Goal: Transaction & Acquisition: Purchase product/service

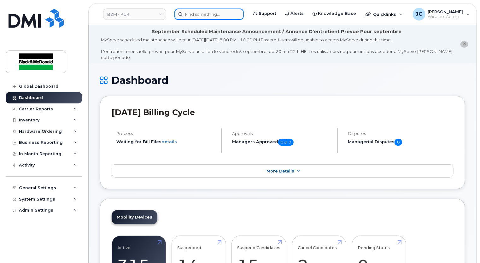
click at [194, 15] on input at bounding box center [209, 14] width 69 height 11
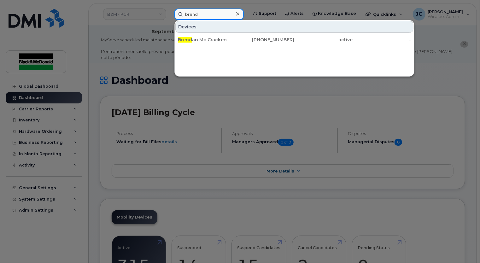
click at [194, 15] on input "brend" at bounding box center [209, 14] width 69 height 11
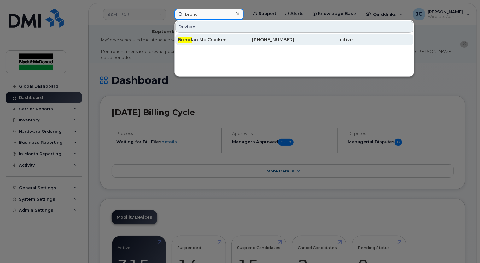
type input "brend"
click at [298, 42] on div "active" at bounding box center [324, 40] width 58 height 6
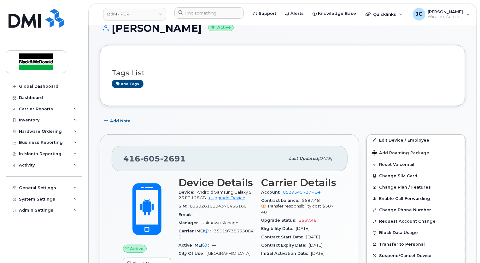
scroll to position [158, 0]
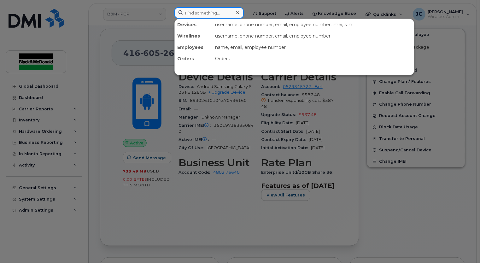
click at [195, 18] on input at bounding box center [209, 12] width 69 height 11
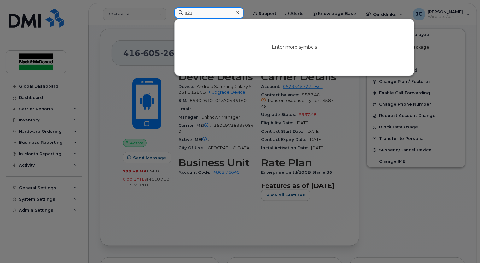
type input "s21"
click at [238, 13] on icon at bounding box center [237, 12] width 3 height 5
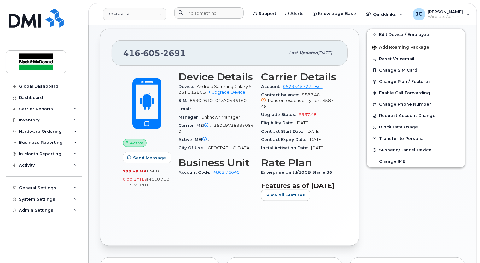
click at [233, 233] on div "Active Send Message 733.49 MB  used 0.00 Bytes  included this month Device Deta…" at bounding box center [230, 150] width 236 height 169
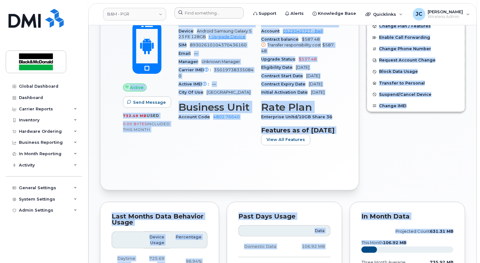
scroll to position [290, 0]
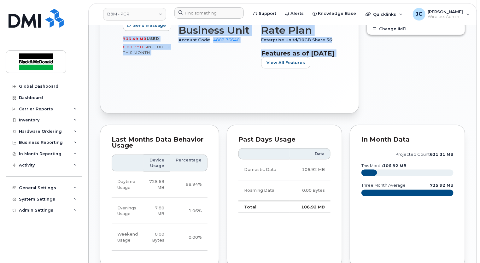
drag, startPoint x: 116, startPoint y: 123, endPoint x: 318, endPoint y: 113, distance: 202.6
click at [318, 113] on div "Tags List Add tags Add Note 416 605 2691 Last updated Aug 01, 2025 Active Send …" at bounding box center [282, 144] width 365 height 675
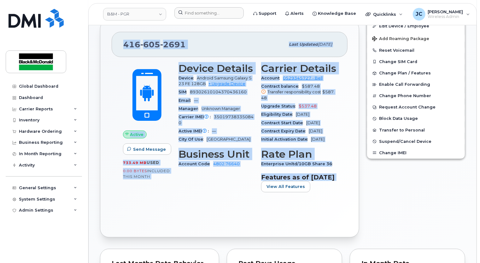
scroll to position [164, 0]
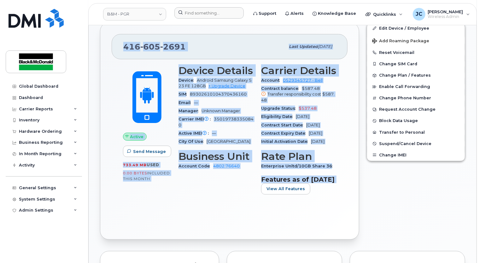
copy div "416 605 2691 Last updated Aug 01, 2025 Active Send Message 733.49 MB  used 0.00…"
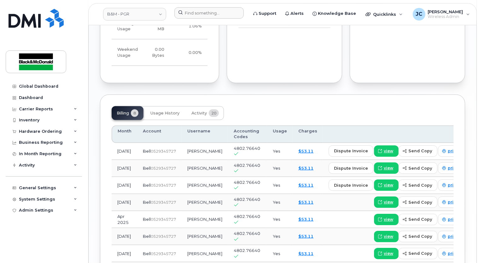
scroll to position [480, 0]
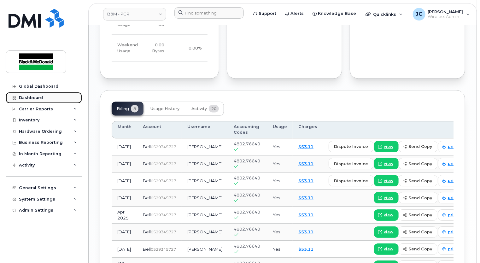
click at [34, 98] on div "Dashboard" at bounding box center [31, 97] width 24 height 5
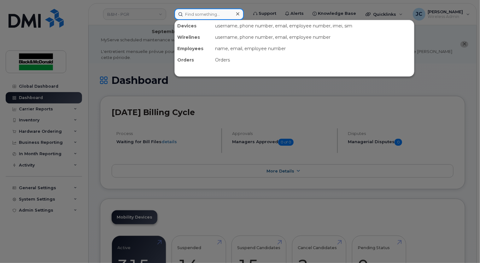
click at [196, 13] on input at bounding box center [209, 14] width 69 height 11
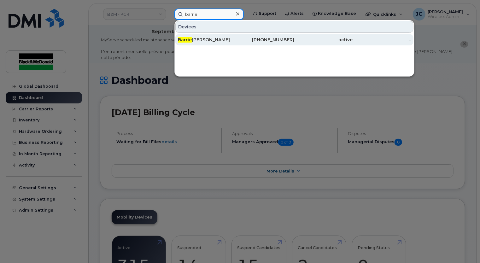
type input "barrie"
click at [270, 39] on div "[PHONE_NUMBER]" at bounding box center [265, 40] width 58 height 6
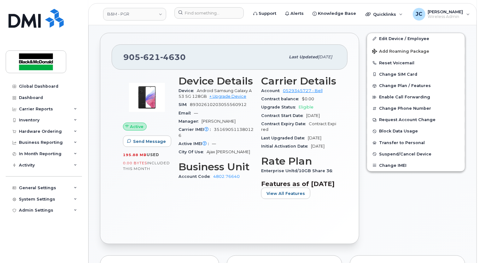
scroll to position [158, 0]
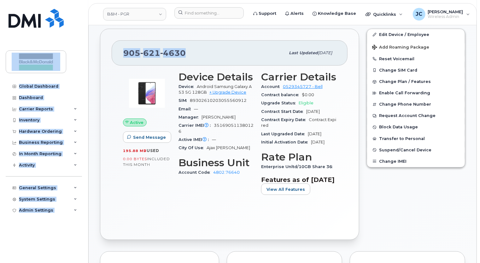
drag, startPoint x: 189, startPoint y: 48, endPoint x: 61, endPoint y: 55, distance: 128.7
click at [211, 46] on div "905 621 4630" at bounding box center [204, 52] width 162 height 13
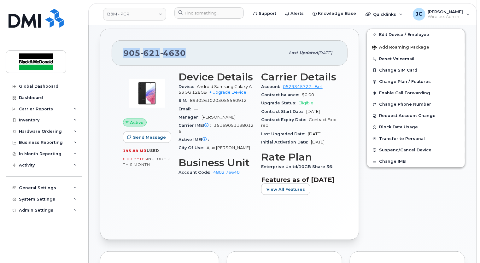
drag, startPoint x: 178, startPoint y: 51, endPoint x: 125, endPoint y: 53, distance: 53.4
click at [125, 53] on div "905 621 4630" at bounding box center [204, 52] width 162 height 13
copy span "905 621 4630"
click at [374, 12] on span "Quicklinks" at bounding box center [384, 14] width 23 height 5
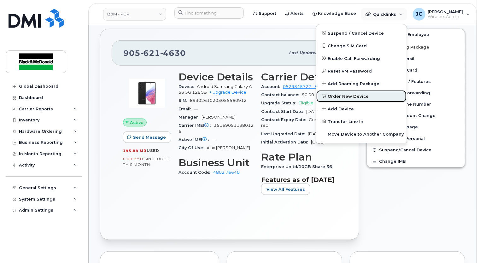
click at [329, 95] on span "Order New Device" at bounding box center [348, 96] width 41 height 6
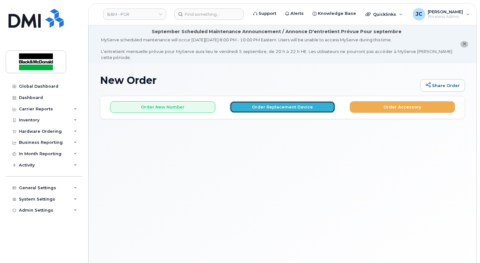
click at [287, 101] on button "Order Replacement Device" at bounding box center [282, 107] width 105 height 12
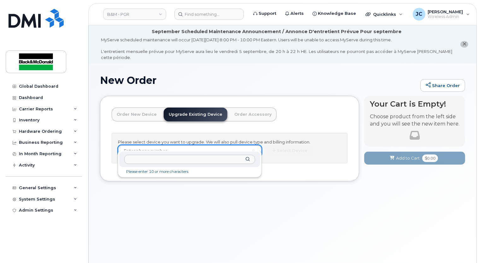
click at [148, 160] on input "text" at bounding box center [189, 159] width 131 height 9
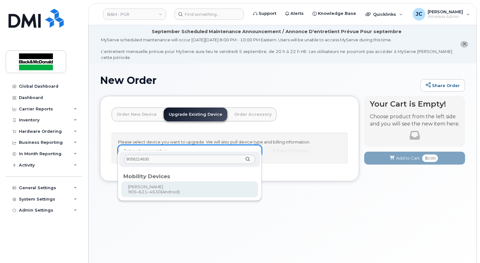
type input "9056214630"
type input "401767"
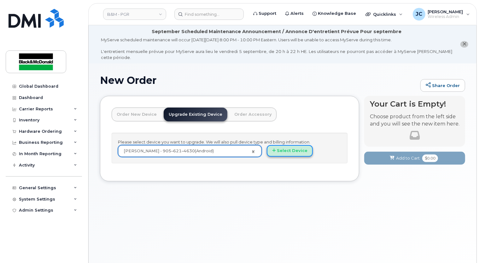
click at [279, 145] on button "Select Device" at bounding box center [290, 151] width 46 height 12
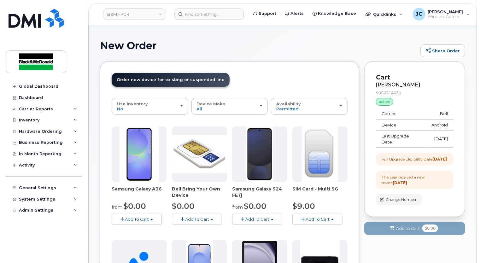
scroll to position [126, 0]
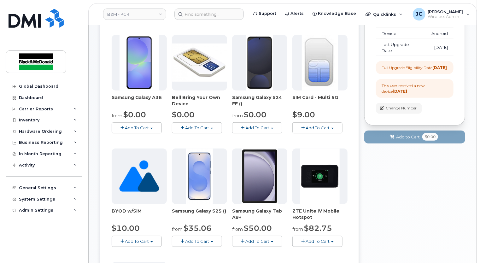
click at [263, 125] on span "Add To Cart" at bounding box center [258, 127] width 24 height 5
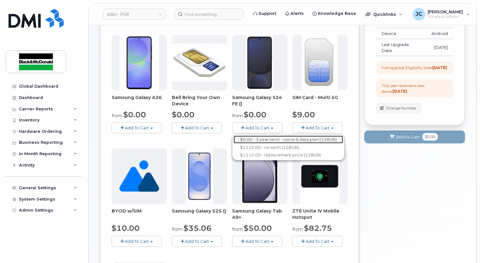
click at [259, 136] on link "$0.00 - 3 year term - voice & data plan (128GB)" at bounding box center [289, 140] width 110 height 8
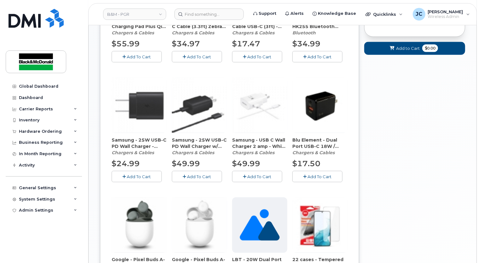
scroll to position [347, 0]
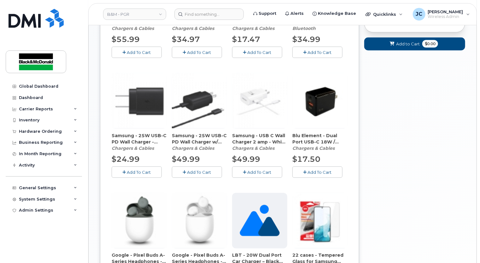
click at [138, 169] on button "Add To Cart" at bounding box center [137, 172] width 50 height 11
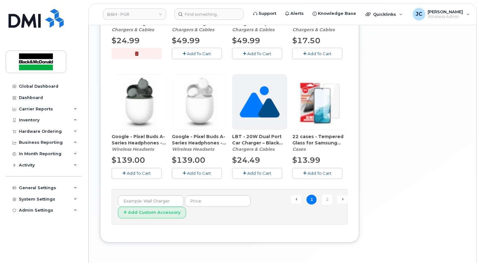
scroll to position [473, 0]
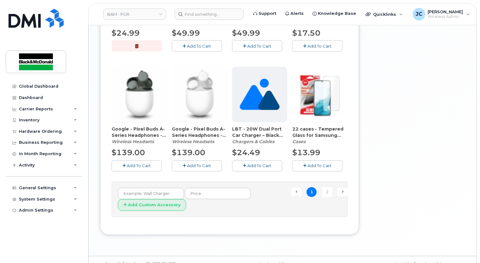
click at [322, 163] on span "Add To Cart" at bounding box center [320, 165] width 24 height 5
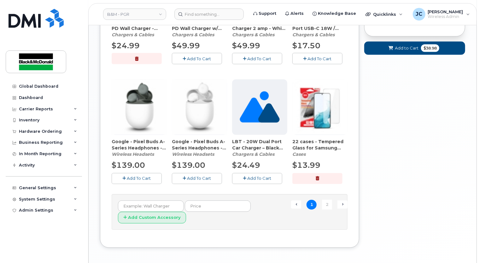
scroll to position [479, 0]
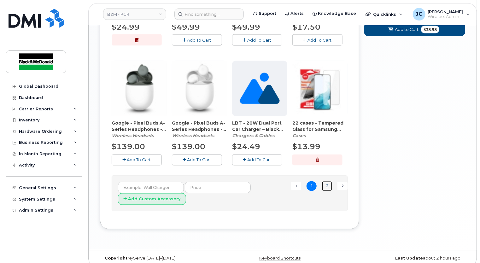
click at [331, 181] on link "2" at bounding box center [327, 186] width 10 height 10
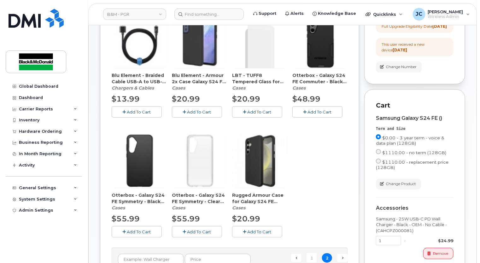
scroll to position [167, 0]
click at [141, 230] on span "Add To Cart" at bounding box center [139, 232] width 24 height 5
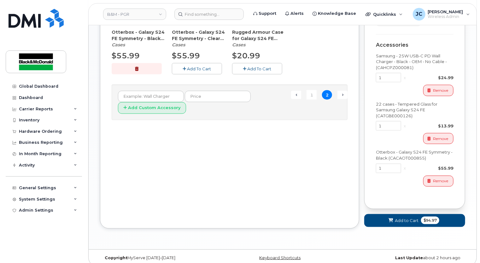
scroll to position [336, 0]
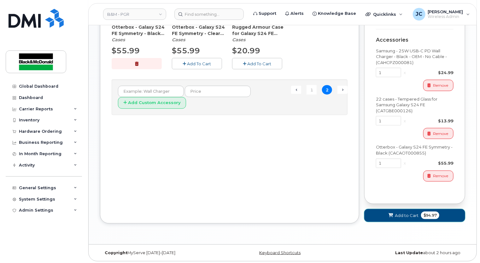
click at [402, 213] on span "Add to Cart" at bounding box center [407, 216] width 24 height 6
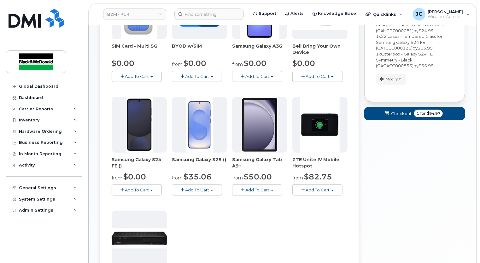
scroll to position [174, 0]
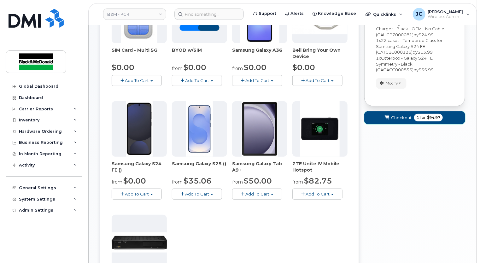
click at [393, 115] on span "Checkout" at bounding box center [401, 118] width 21 height 6
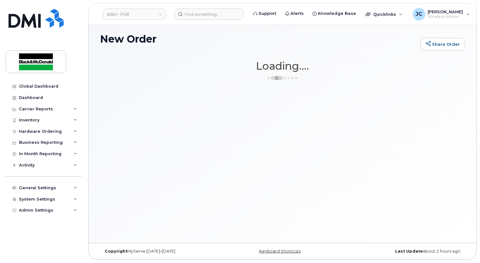
scroll to position [35, 0]
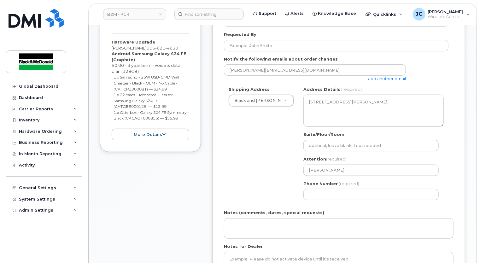
scroll to position [252, 0]
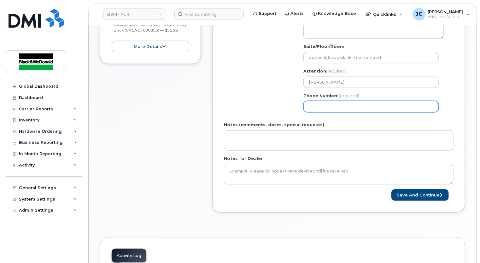
click at [333, 101] on input "Phone Number" at bounding box center [371, 106] width 135 height 11
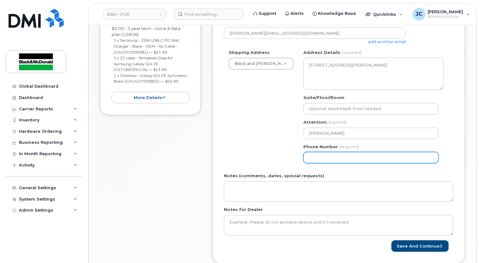
scroll to position [221, 0]
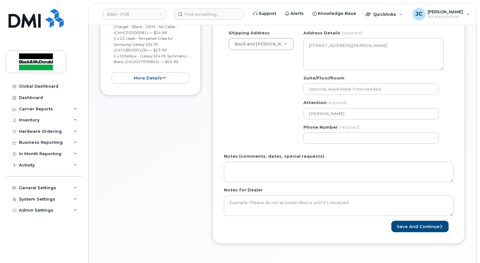
click at [323, 139] on div "ON Bowmanville Search your address... Manually edit your address Click to searc…" at bounding box center [374, 89] width 150 height 119
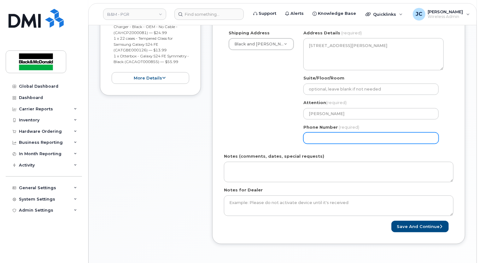
click at [319, 135] on input "Phone Number" at bounding box center [371, 138] width 135 height 11
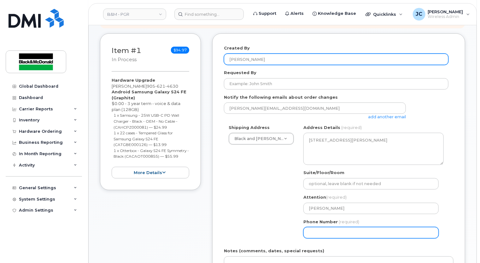
scroll to position [252, 0]
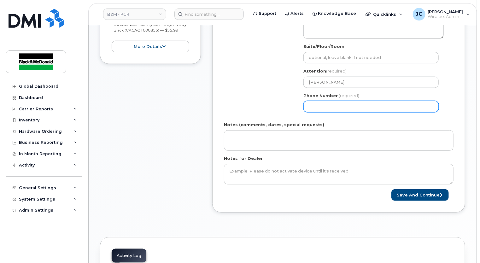
click at [319, 104] on input "Phone Number" at bounding box center [371, 106] width 135 height 11
select select
type input "9056"
type input "905621313"
select select
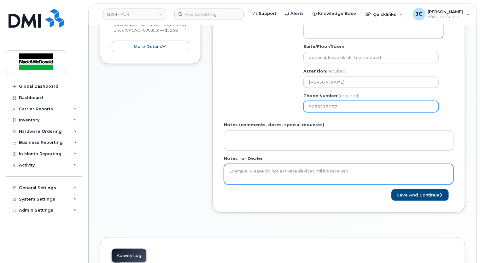
type input "9056213137"
click at [244, 166] on textarea "Notes for Dealer" at bounding box center [339, 174] width 230 height 21
type textarea "No New SIM needed. Thanks. Using old one"
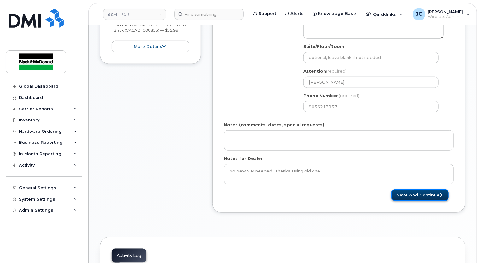
click at [430, 189] on button "Save and Continue" at bounding box center [420, 195] width 57 height 12
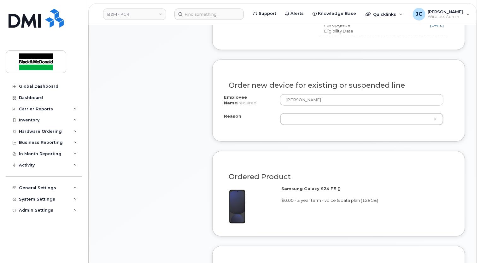
scroll to position [347, 0]
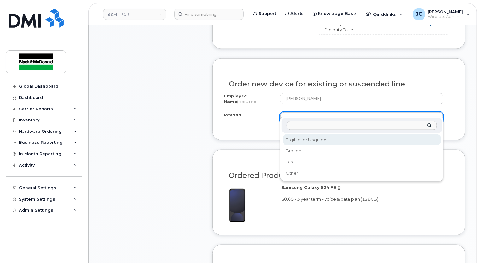
select select "eligible_for_upgrade"
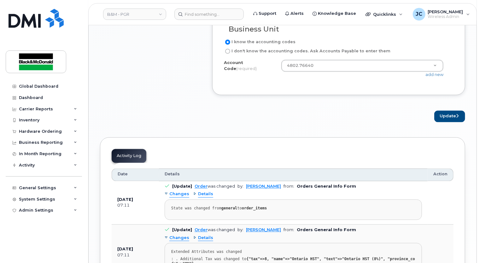
scroll to position [600, 0]
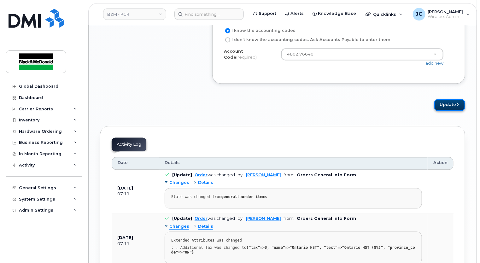
click at [442, 99] on button "Update" at bounding box center [450, 105] width 31 height 12
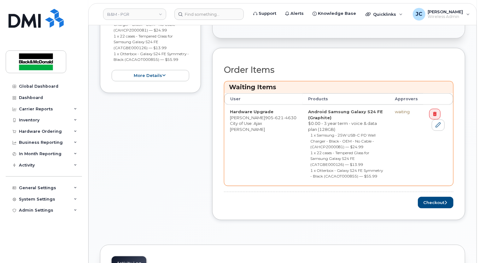
scroll to position [252, 0]
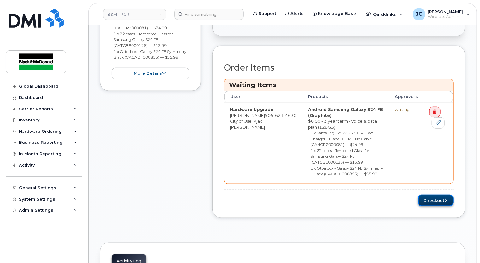
click at [437, 195] on button "Checkout" at bounding box center [436, 201] width 36 height 12
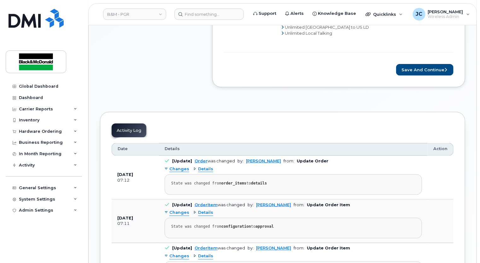
scroll to position [379, 0]
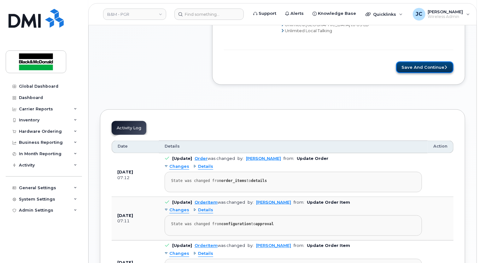
click at [418, 62] on button "Save and Continue" at bounding box center [424, 68] width 57 height 12
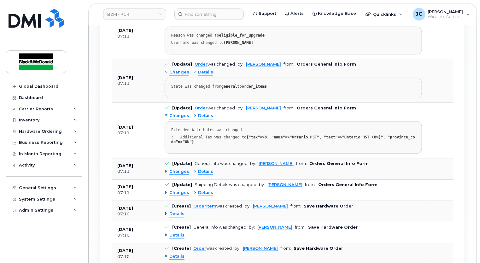
scroll to position [660, 0]
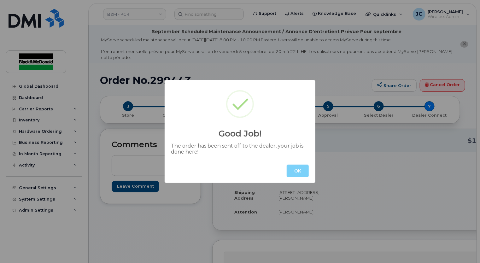
click at [299, 173] on button "OK" at bounding box center [298, 171] width 22 height 13
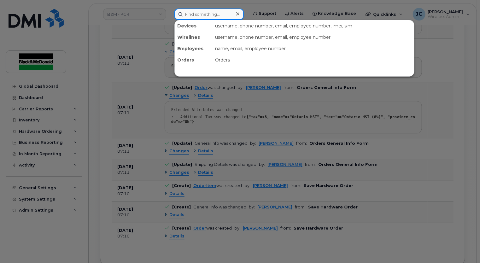
scroll to position [783, 0]
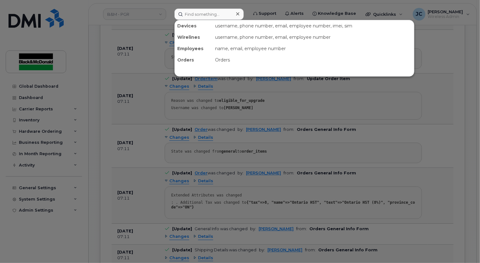
click at [287, 71] on div "Devices username, phone number, email, employee number, imei, sim Wirelines use…" at bounding box center [295, 48] width 240 height 57
click at [218, 13] on input at bounding box center [209, 14] width 69 height 11
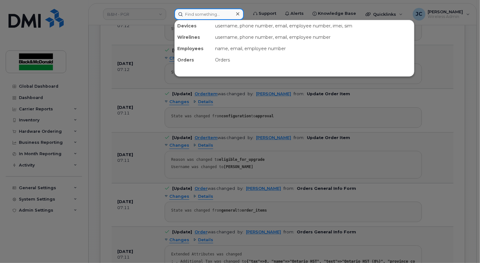
scroll to position [625, 0]
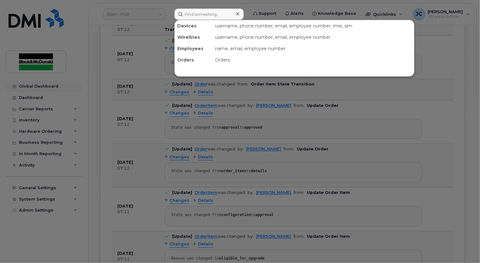
drag, startPoint x: 70, startPoint y: 94, endPoint x: 52, endPoint y: 92, distance: 17.9
click at [70, 94] on div at bounding box center [240, 131] width 480 height 263
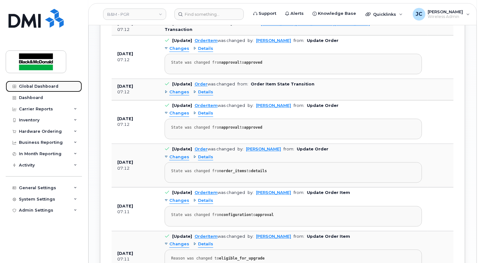
click at [46, 89] on link "Global Dashboard" at bounding box center [44, 86] width 76 height 11
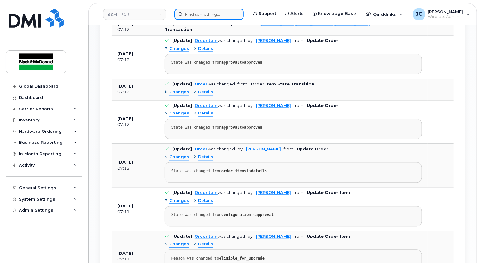
click at [203, 13] on input at bounding box center [209, 14] width 69 height 11
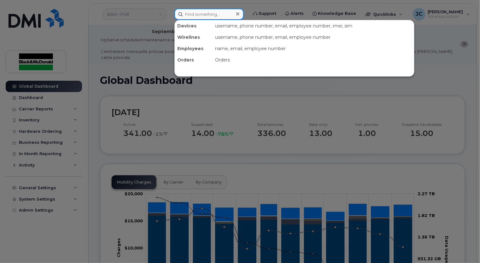
click at [193, 14] on input at bounding box center [209, 14] width 69 height 11
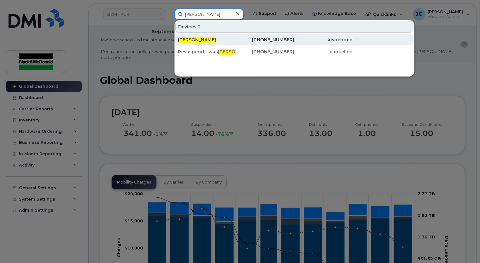
type input "[PERSON_NAME]"
click at [263, 38] on div "[PHONE_NUMBER]" at bounding box center [265, 40] width 58 height 6
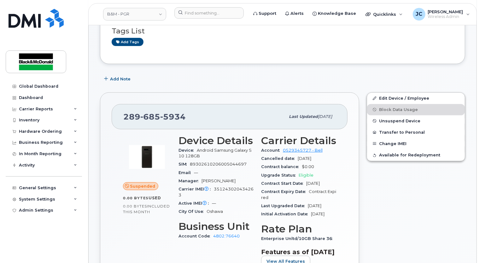
scroll to position [95, 0]
click at [401, 118] on span "Unsuspend Device" at bounding box center [399, 120] width 41 height 5
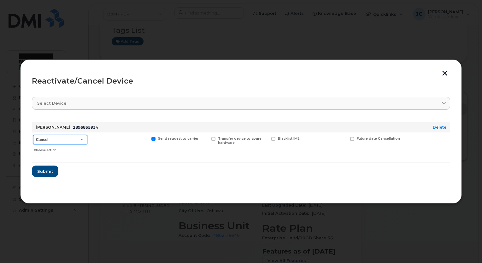
click at [80, 141] on select "Cancel Suspend - Extend Suspension Reactivate" at bounding box center [60, 139] width 54 height 9
select select "[object Object]"
click at [33, 135] on select "Cancel Suspend - Extend Suspension Reactivate" at bounding box center [60, 139] width 54 height 9
click at [49, 170] on span "Submit" at bounding box center [45, 172] width 16 height 6
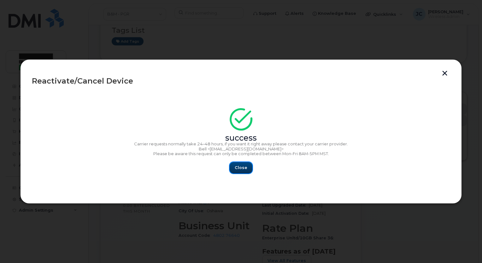
click at [241, 167] on span "Close" at bounding box center [241, 168] width 13 height 6
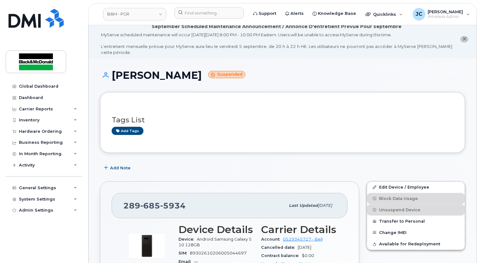
scroll to position [0, 0]
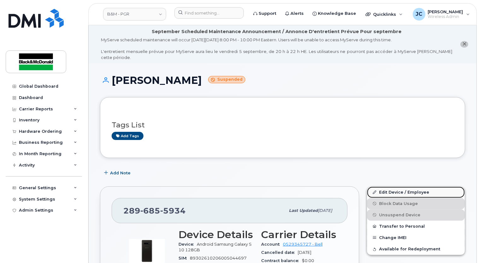
click at [391, 187] on link "Edit Device / Employee" at bounding box center [416, 192] width 98 height 11
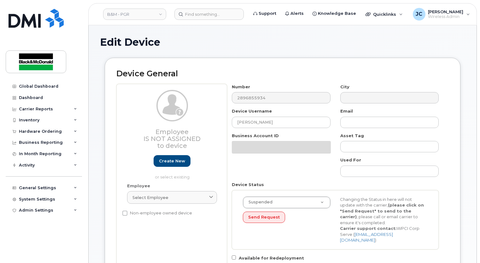
select select "91357"
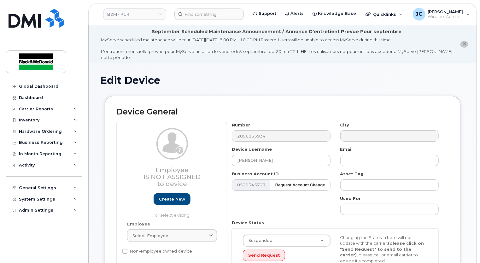
click at [190, 132] on div "Employee Is not assigned to device Create new or select existing Employee Selec…" at bounding box center [282, 217] width 333 height 190
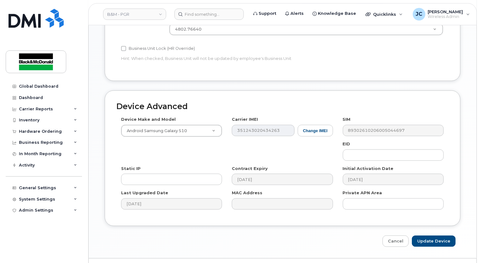
scroll to position [353, 0]
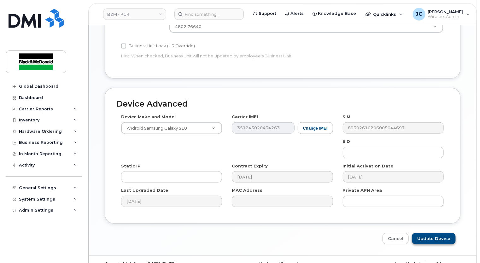
type input "2025 Granite"
click at [442, 233] on input "Update Device" at bounding box center [434, 239] width 44 height 12
type input "Saving..."
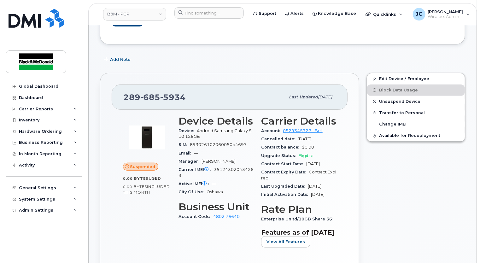
scroll to position [32, 0]
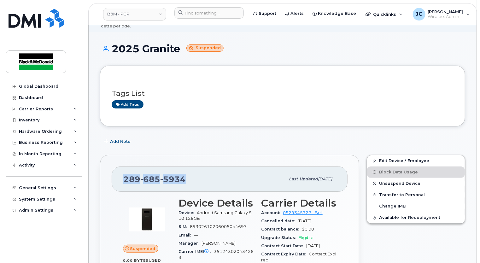
drag, startPoint x: 151, startPoint y: 173, endPoint x: 99, endPoint y: 177, distance: 51.9
click at [99, 177] on div "[PHONE_NUMBER] Last updated [DATE] Suspended 0.00 Bytes  used 0.00 Bytes  inclu…" at bounding box center [229, 265] width 267 height 228
click at [382, 17] on div "Quicklinks" at bounding box center [384, 14] width 46 height 13
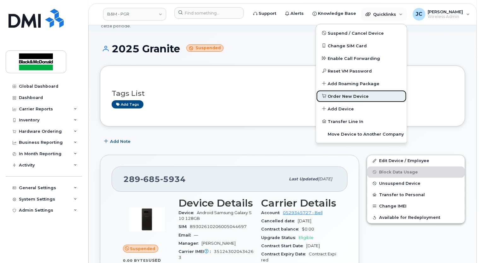
click at [338, 94] on span "Order New Device" at bounding box center [348, 96] width 41 height 6
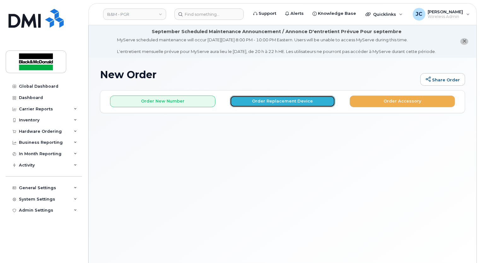
click at [281, 101] on button "Order Replacement Device" at bounding box center [282, 102] width 105 height 12
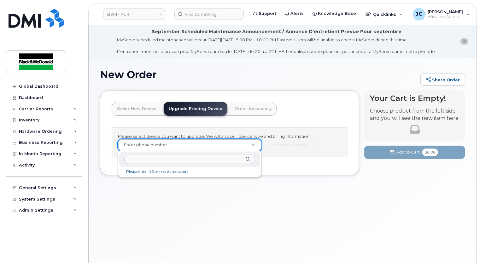
click at [135, 157] on input "text" at bounding box center [189, 159] width 131 height 9
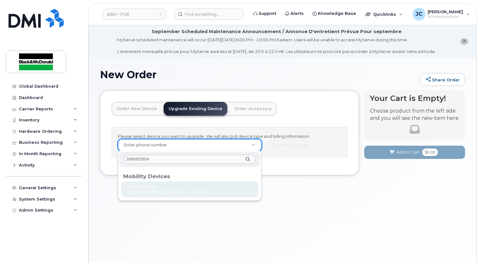
type input "2896855934"
click at [162, 174] on div "Mobility Devices" at bounding box center [189, 175] width 133 height 8
type input "401792"
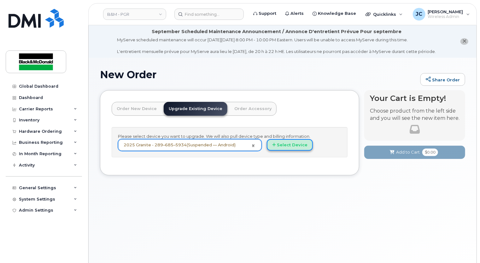
click at [283, 142] on button "Select Device" at bounding box center [290, 145] width 46 height 12
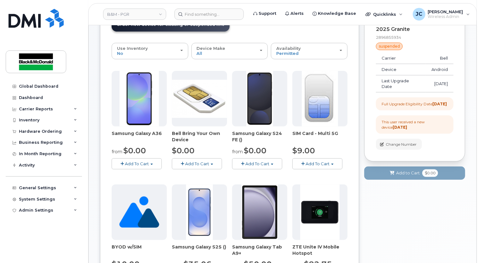
scroll to position [95, 0]
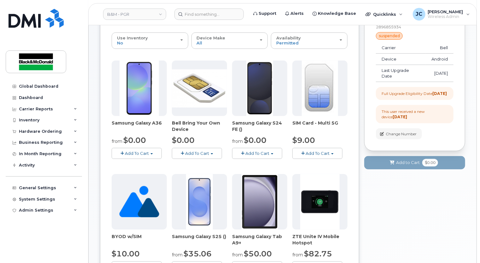
click at [254, 150] on button "Add To Cart" at bounding box center [257, 153] width 50 height 11
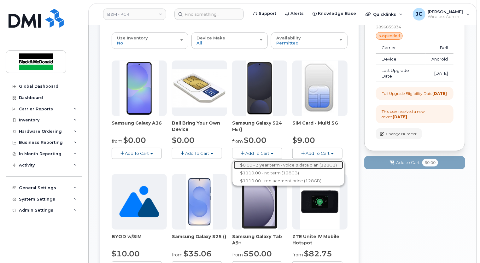
click at [251, 166] on link "$0.00 - 3 year term - voice & data plan (128GB)" at bounding box center [289, 165] width 110 height 8
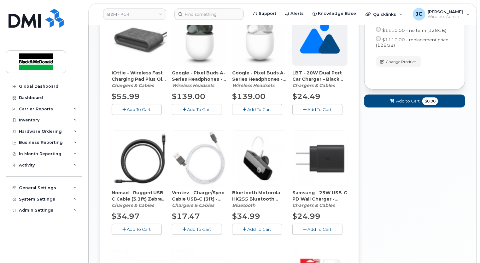
scroll to position [316, 0]
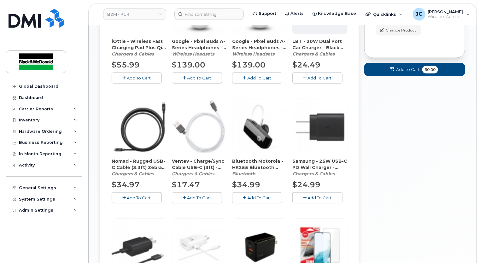
click at [317, 198] on span "Add To Cart" at bounding box center [320, 197] width 24 height 5
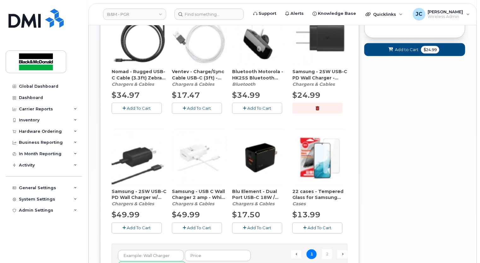
scroll to position [442, 0]
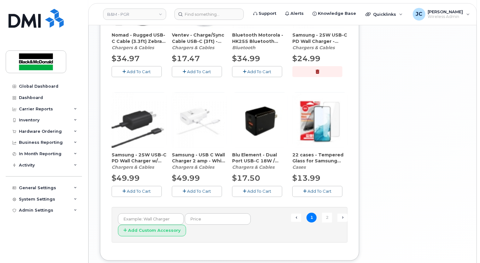
click at [314, 192] on span "Add To Cart" at bounding box center [320, 191] width 24 height 5
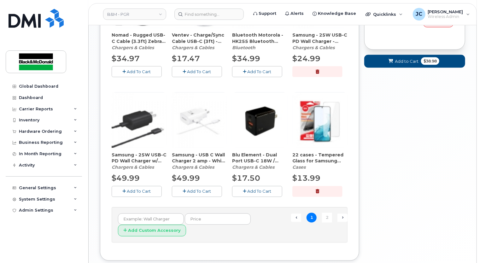
scroll to position [479, 0]
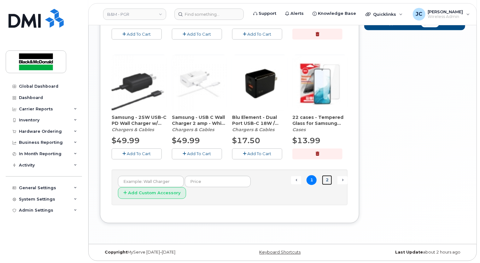
click at [326, 179] on link "2" at bounding box center [327, 180] width 10 height 10
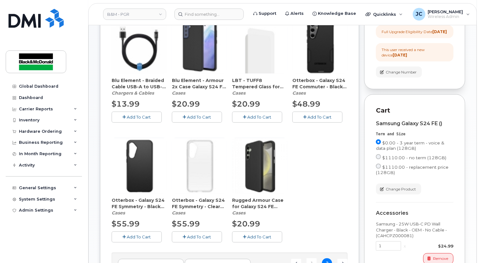
scroll to position [136, 0]
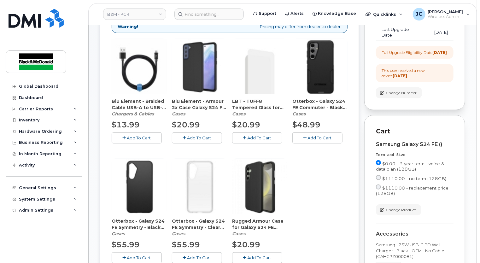
click at [143, 258] on span "Add To Cart" at bounding box center [139, 257] width 24 height 5
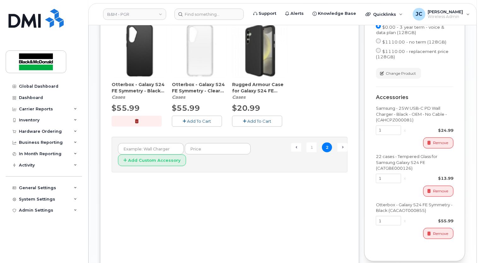
scroll to position [336, 0]
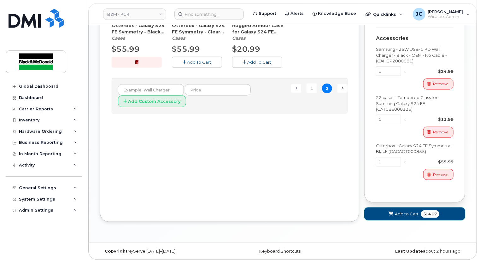
click at [401, 215] on span "Add to Cart" at bounding box center [407, 214] width 24 height 6
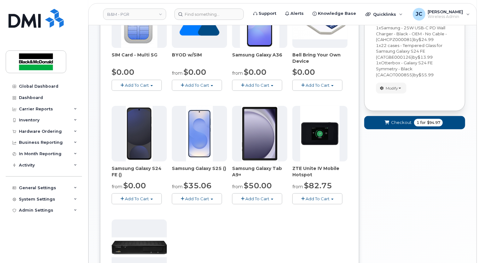
scroll to position [142, 0]
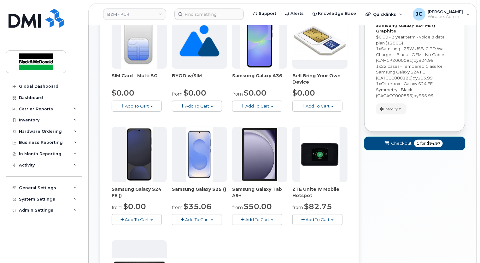
click at [400, 140] on span "Checkout" at bounding box center [401, 143] width 21 height 6
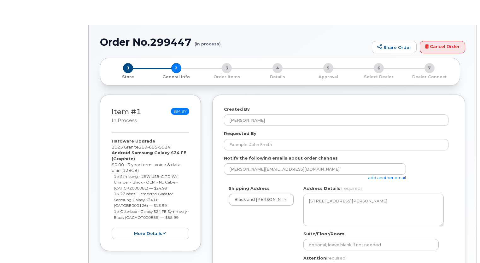
select select
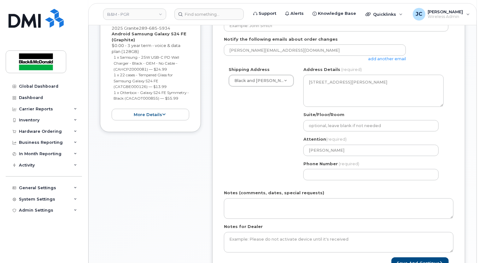
scroll to position [189, 0]
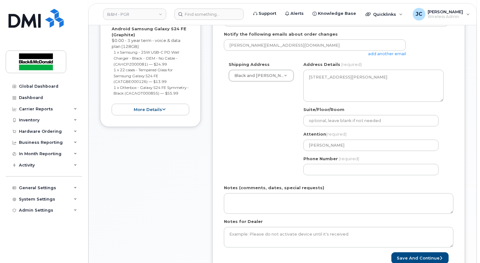
click at [326, 157] on div "Phone Number (required)" at bounding box center [374, 166] width 140 height 20
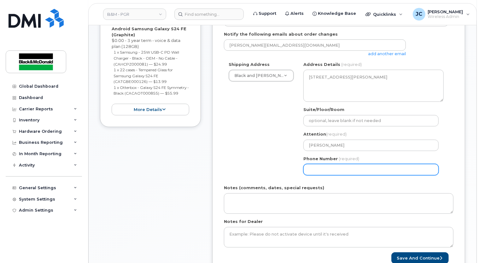
click at [326, 164] on input "Phone Number" at bounding box center [371, 169] width 135 height 11
type input "9056213137"
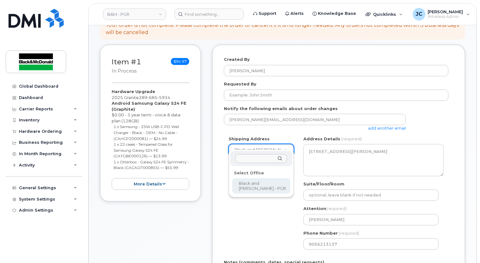
scroll to position [126, 0]
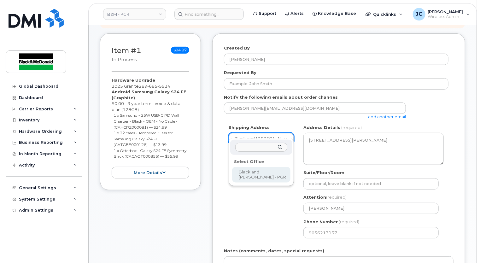
select select
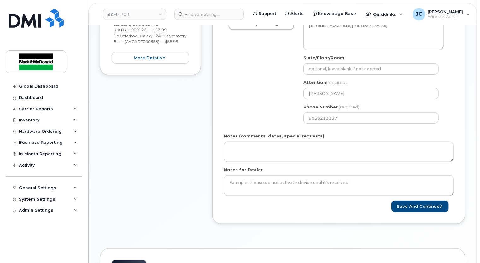
scroll to position [252, 0]
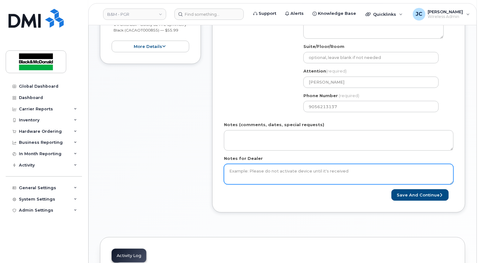
click at [253, 167] on textarea "Notes for Dealer" at bounding box center [339, 174] width 230 height 21
type textarea "P"
type textarea "No NEW Sim needed.**"
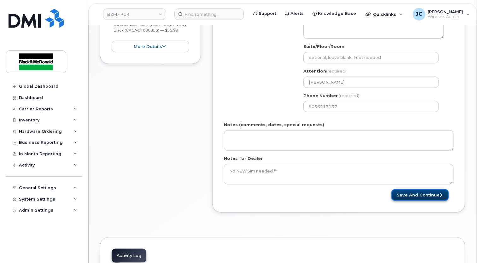
click at [435, 190] on button "Save and Continue" at bounding box center [420, 195] width 57 height 12
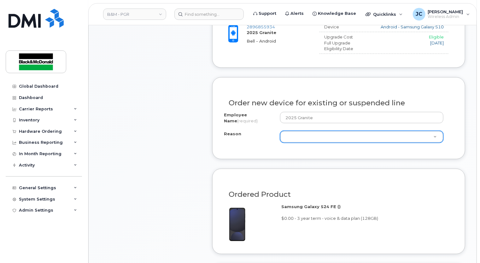
scroll to position [379, 0]
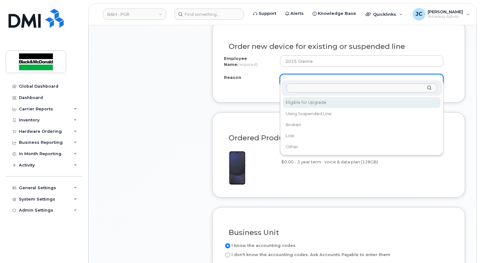
select select "eligible_for_upgrade"
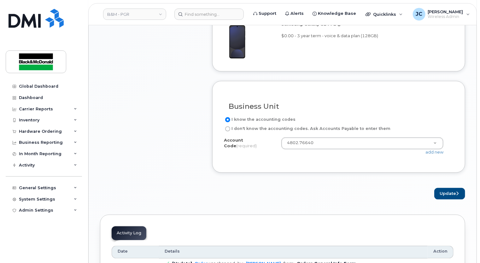
scroll to position [600, 0]
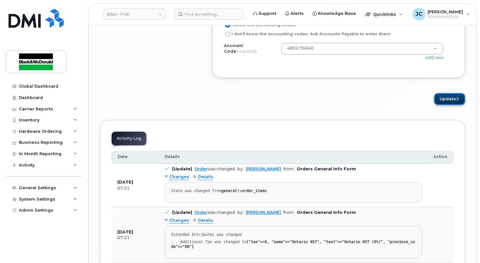
click at [451, 94] on button "Update" at bounding box center [450, 99] width 31 height 12
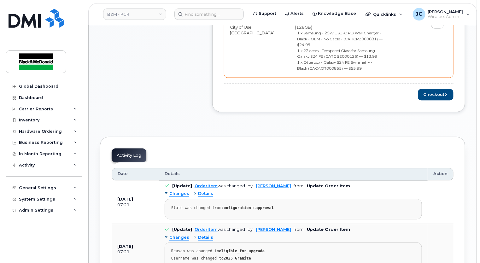
scroll to position [347, 0]
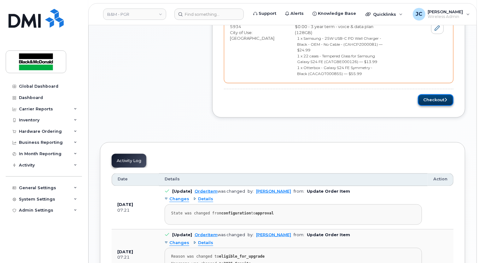
click at [432, 94] on button "Checkout" at bounding box center [436, 100] width 36 height 12
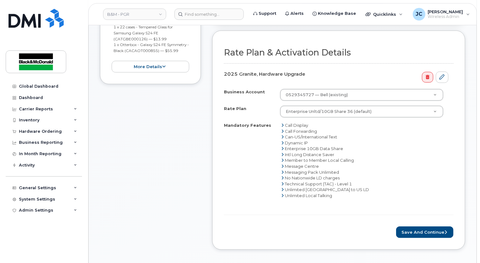
scroll to position [284, 0]
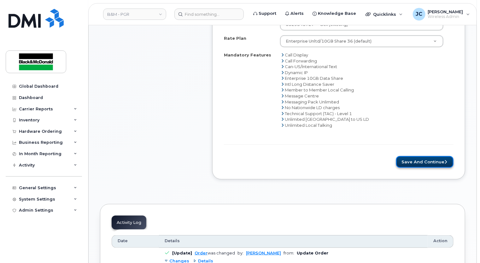
click at [429, 157] on button "Save and Continue" at bounding box center [424, 162] width 57 height 12
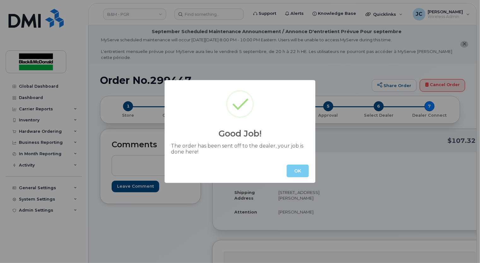
click at [299, 171] on button "OK" at bounding box center [298, 171] width 22 height 13
